Goal: Find specific page/section: Find specific page/section

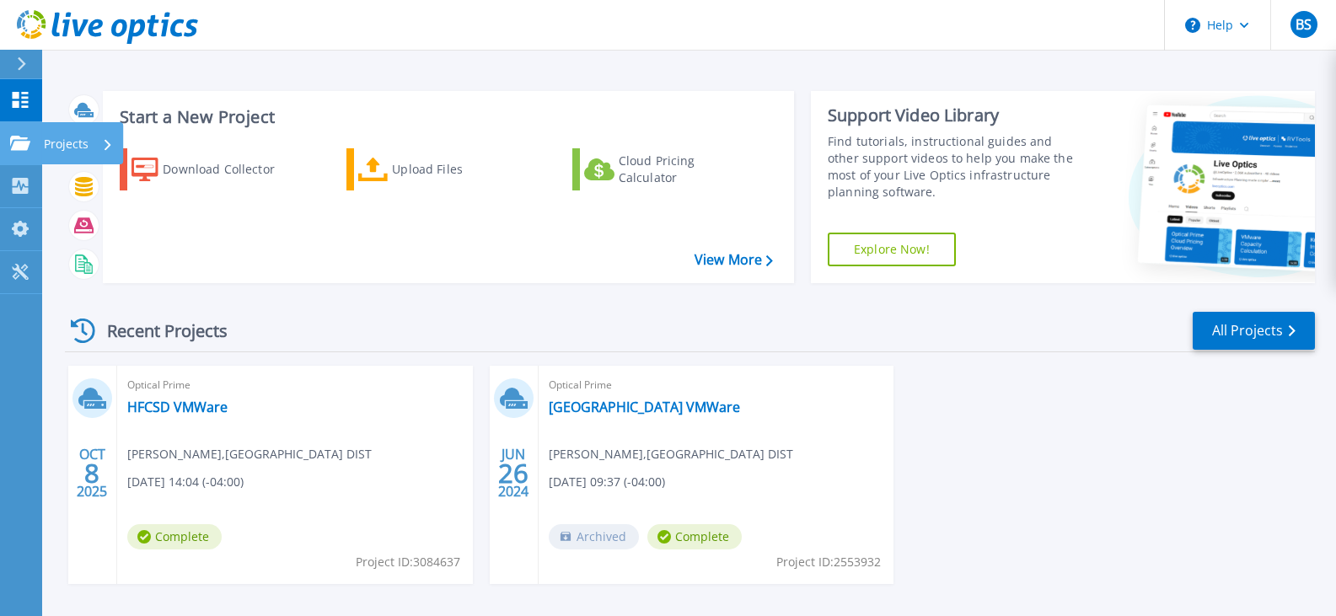
click at [21, 148] on icon at bounding box center [20, 143] width 20 height 14
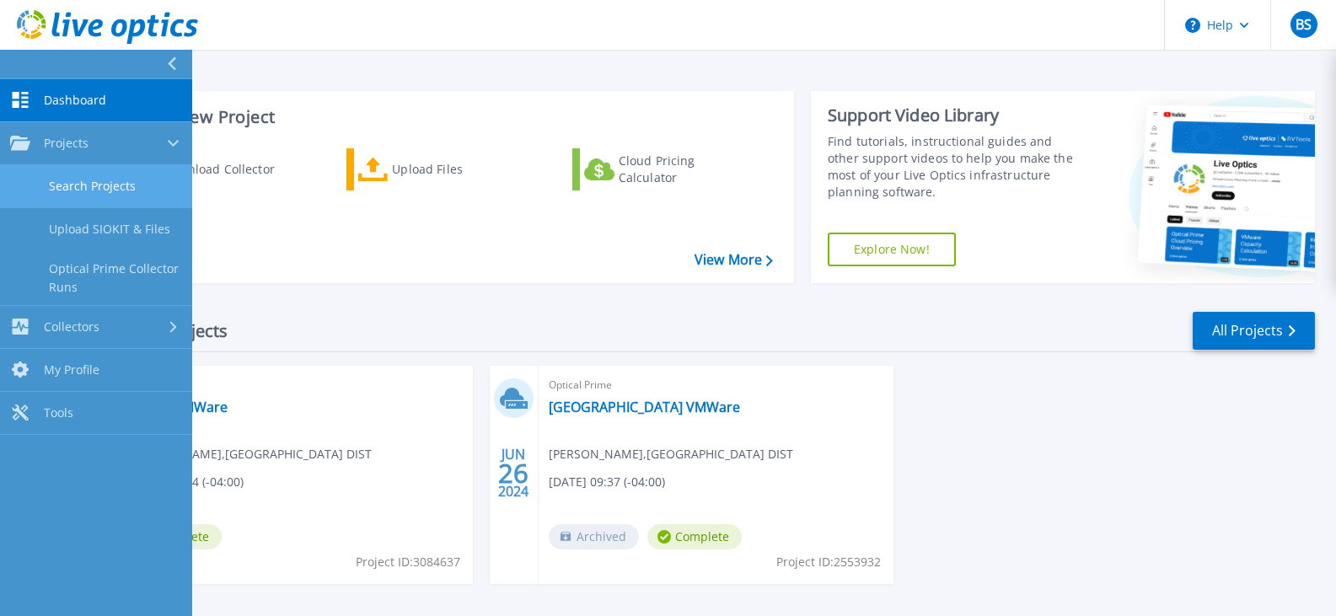
click at [121, 185] on link "Search Projects" at bounding box center [96, 186] width 192 height 43
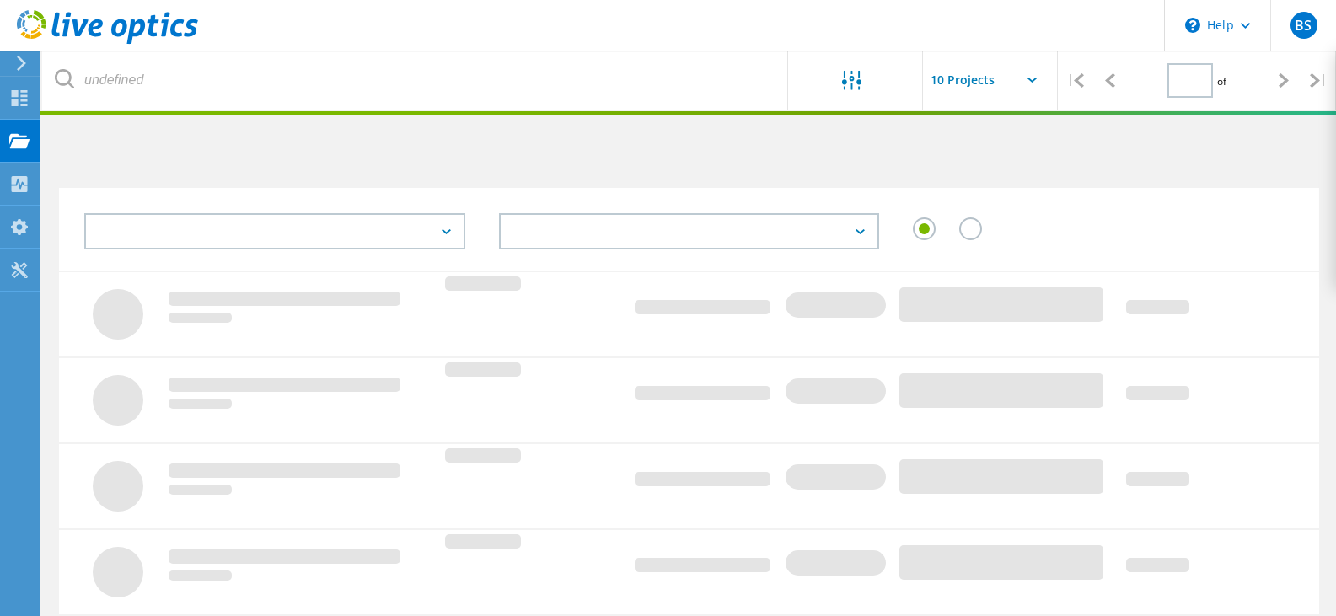
type input "1"
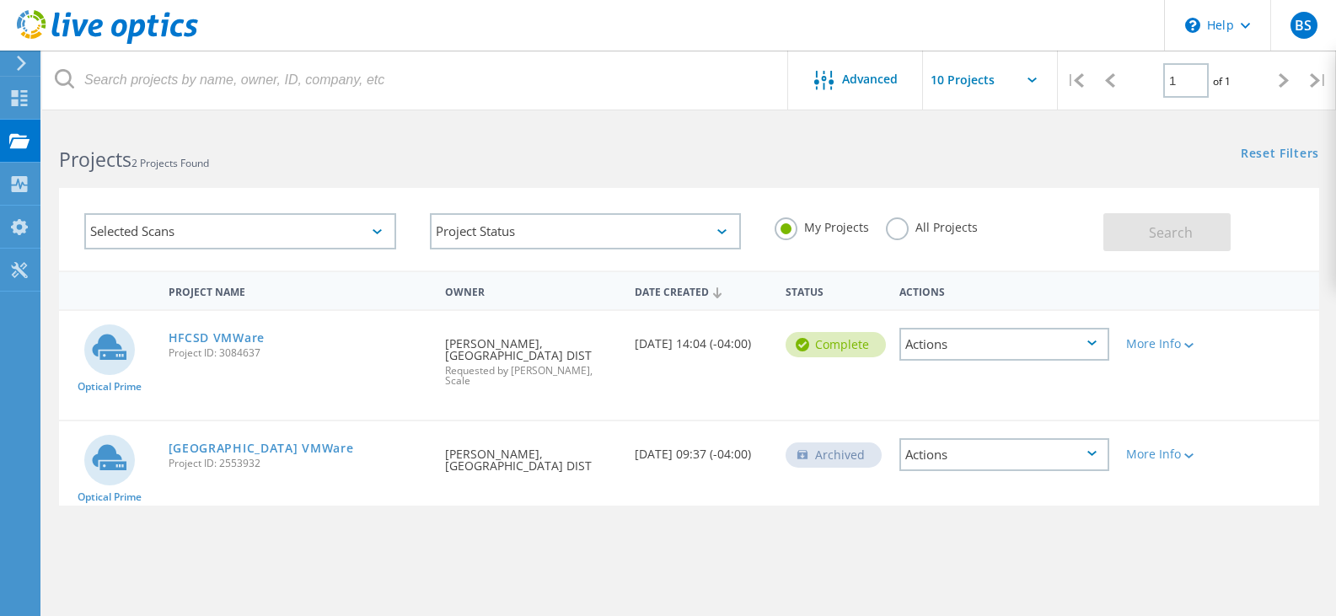
click at [1011, 346] on div "Actions" at bounding box center [1005, 344] width 210 height 33
click at [1006, 306] on div "View Project" at bounding box center [1004, 306] width 207 height 26
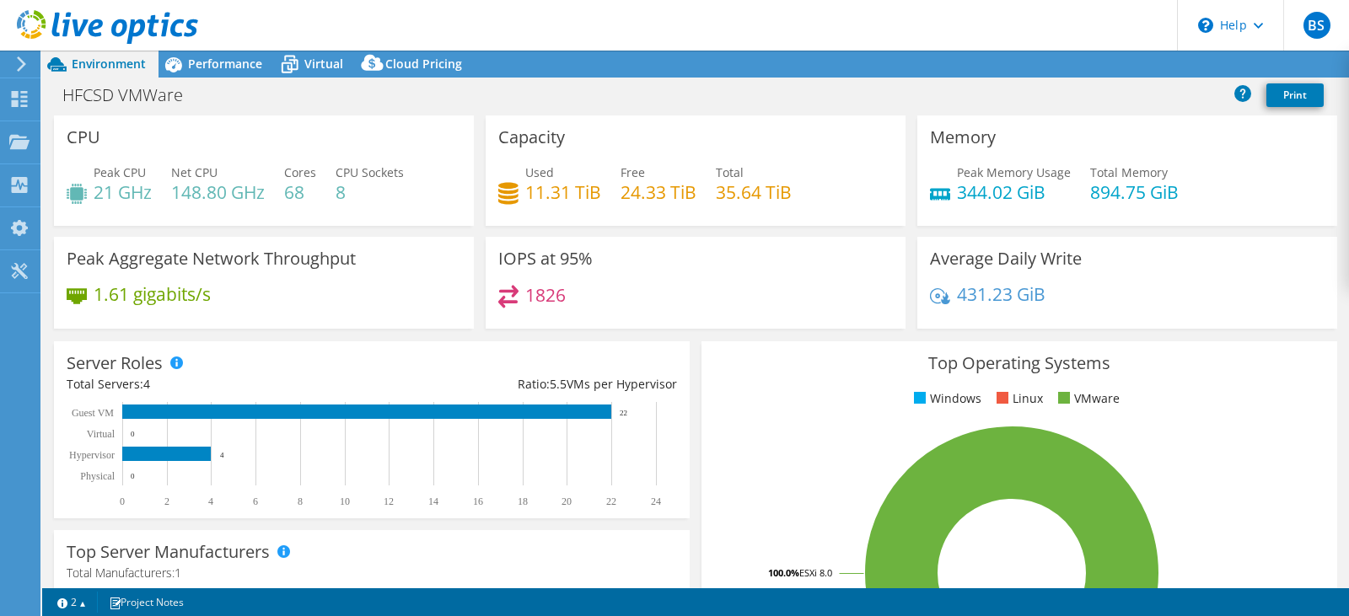
select select "USD"
click at [1055, 58] on link "Reports" at bounding box center [1064, 64] width 81 height 26
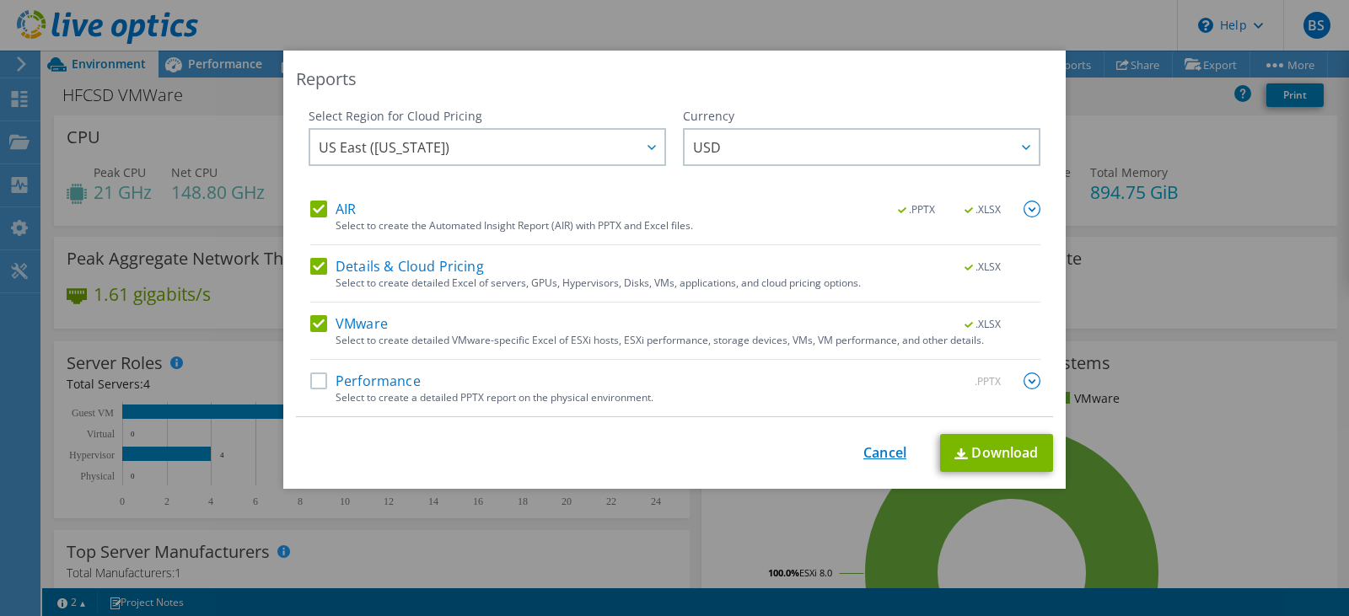
click at [869, 447] on link "Cancel" at bounding box center [884, 453] width 43 height 16
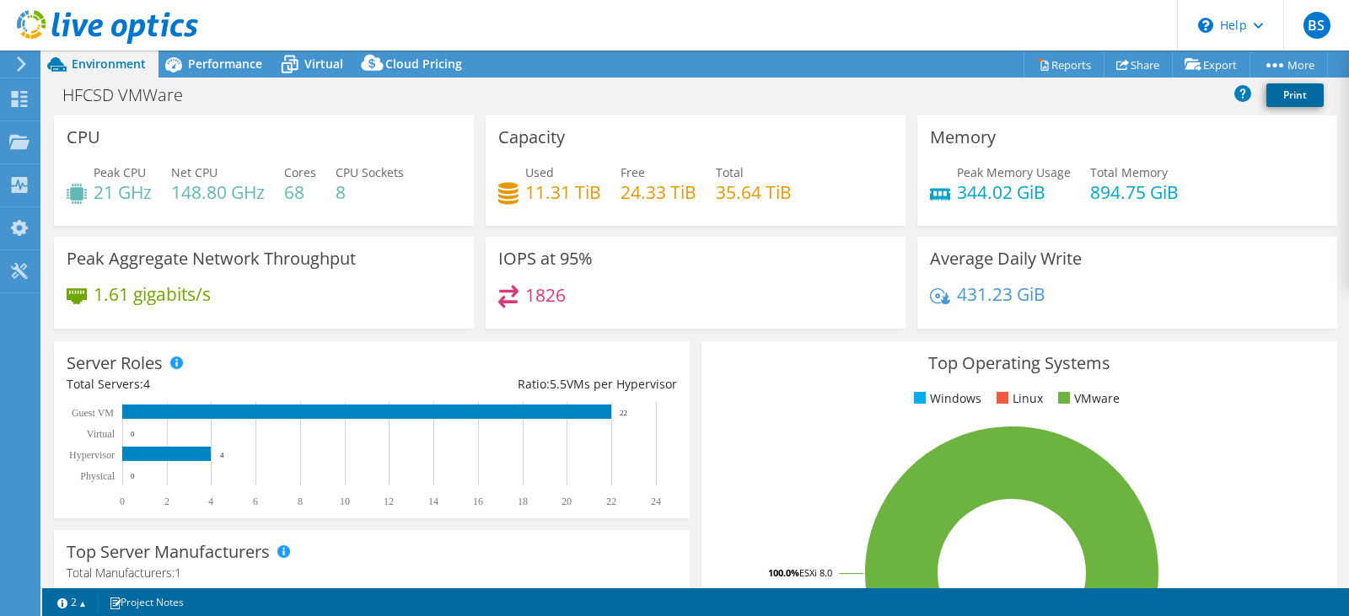
click at [1285, 99] on link "Print" at bounding box center [1294, 95] width 57 height 24
